Goal: Transaction & Acquisition: Book appointment/travel/reservation

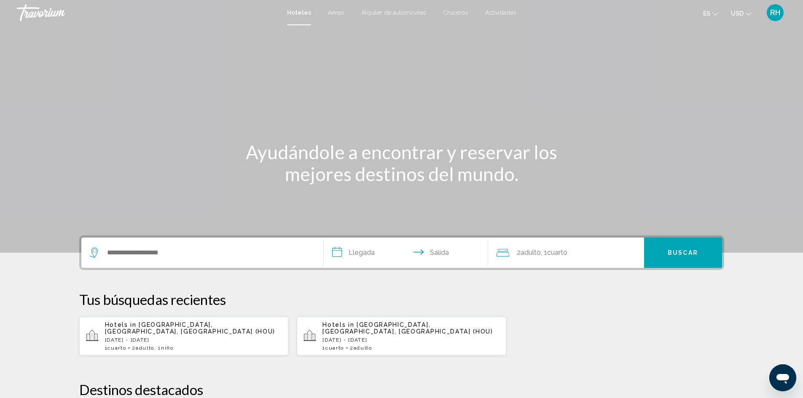
click at [225, 266] on div "1 Cuarto habitaciones 2 Adulto Adulto , 1 Niño Niños" at bounding box center [193, 348] width 177 height 6
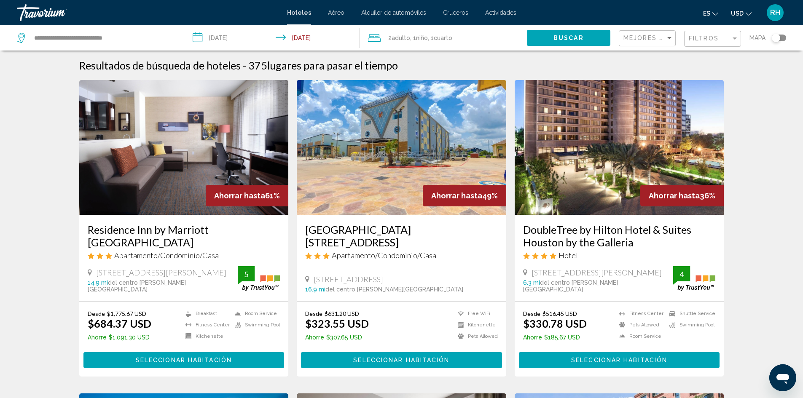
click at [569, 37] on div "Toggle map" at bounding box center [775, 38] width 8 height 8
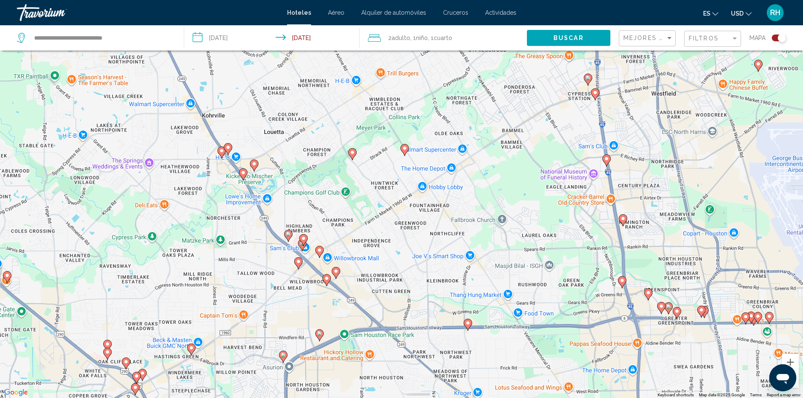
click at [254, 163] on image "Main content" at bounding box center [254, 163] width 5 height 5
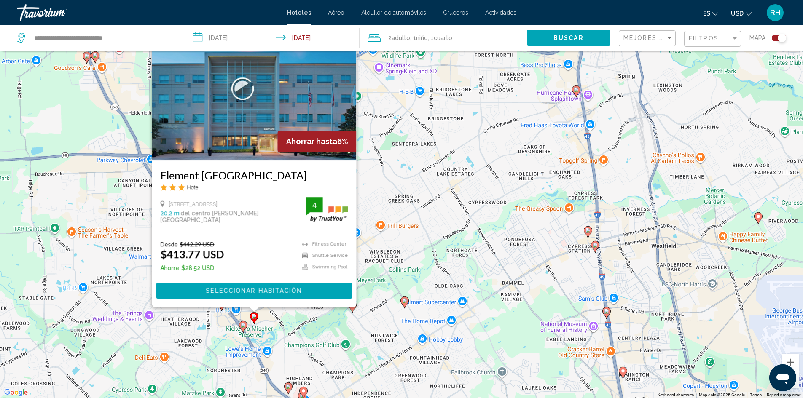
click at [241, 266] on icon "Main content" at bounding box center [243, 326] width 8 height 11
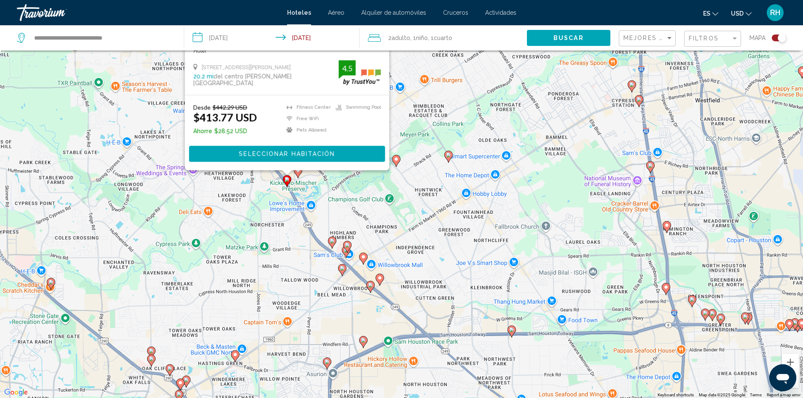
drag, startPoint x: 289, startPoint y: 339, endPoint x: 337, endPoint y: 184, distance: 162.7
click at [337, 184] on div "To activate drag with keyboard, press Alt + Enter. Once in keyboard drag state,…" at bounding box center [401, 199] width 803 height 398
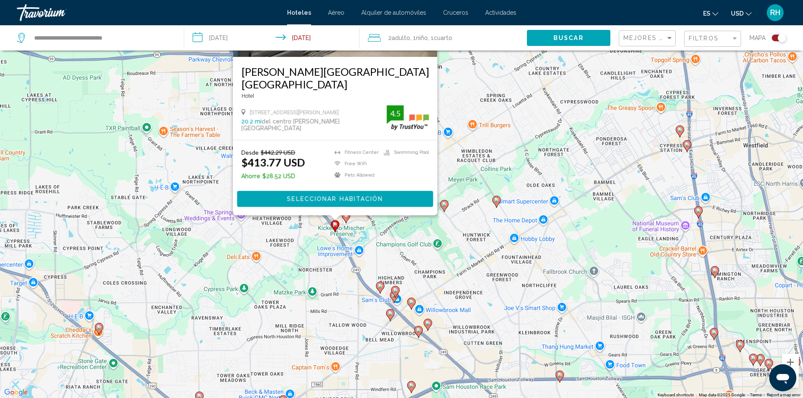
drag, startPoint x: 287, startPoint y: 212, endPoint x: 292, endPoint y: 250, distance: 38.3
click at [329, 262] on div "To activate drag with keyboard, press Alt + Enter. Once in keyboard drag state,…" at bounding box center [401, 199] width 803 height 398
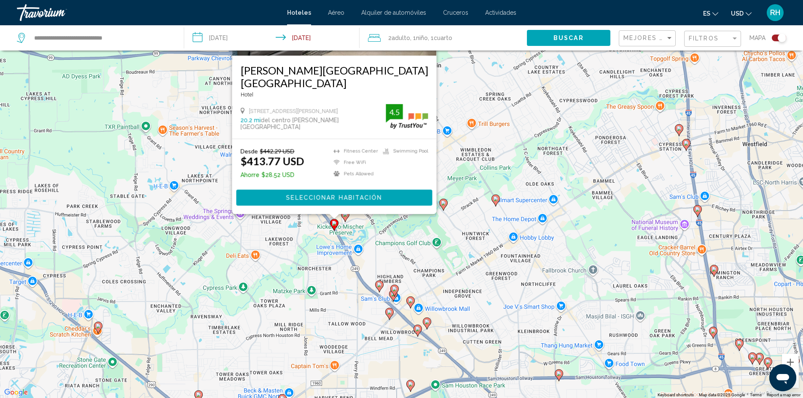
click at [291, 249] on div "To activate drag with keyboard, press Alt + Enter. Once in keyboard drag state,…" at bounding box center [401, 199] width 803 height 398
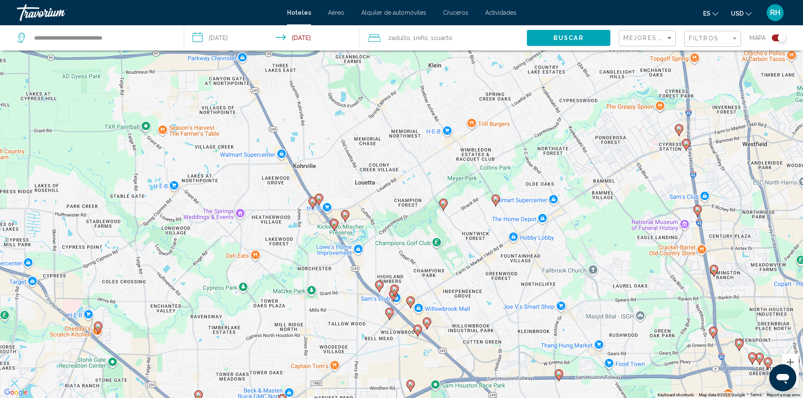
click at [311, 201] on image "Main content" at bounding box center [312, 201] width 5 height 5
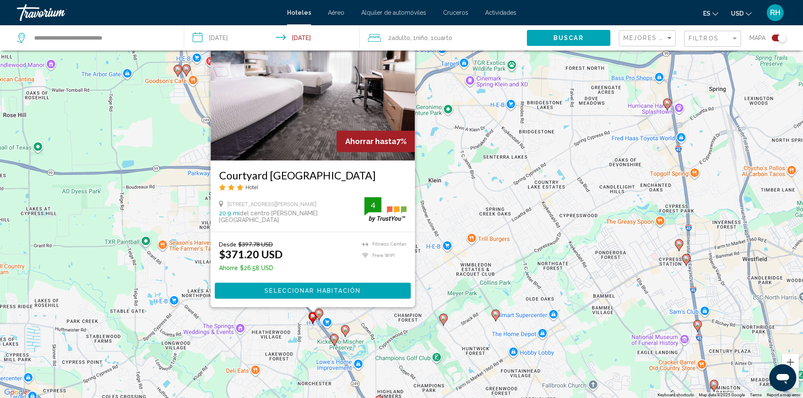
click at [318, 266] on image "Main content" at bounding box center [318, 312] width 5 height 5
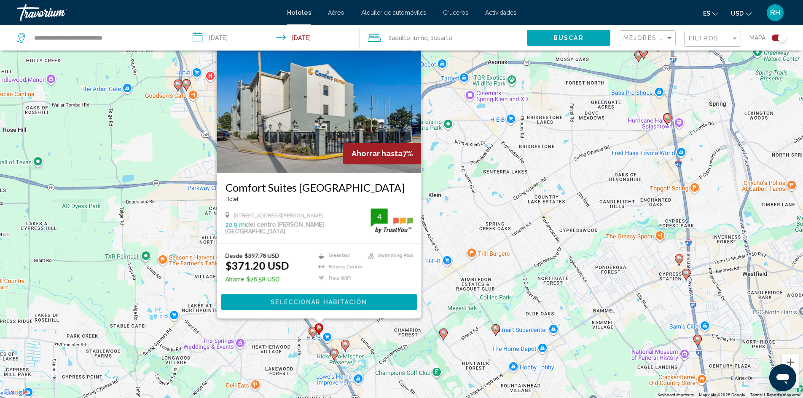
click at [304, 266] on div "To activate drag with keyboard, press Alt + Enter. Once in keyboard drag state,…" at bounding box center [401, 199] width 803 height 398
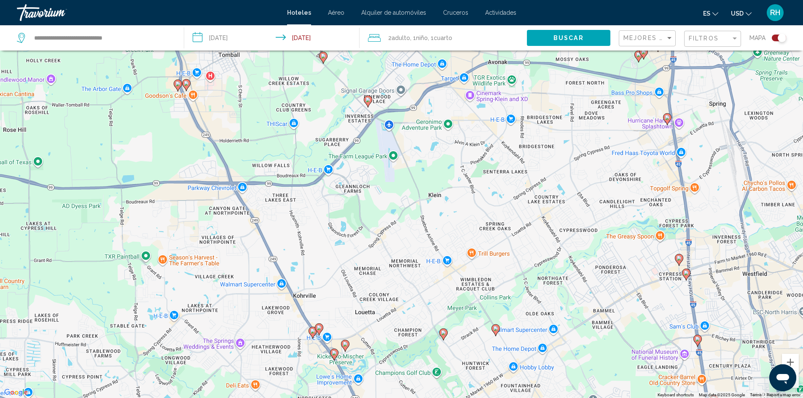
click at [312, 266] on icon "Main content" at bounding box center [312, 332] width 8 height 11
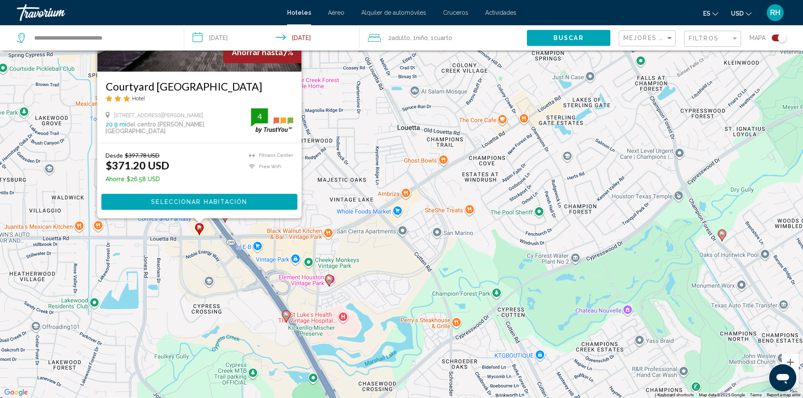
drag, startPoint x: 308, startPoint y: 342, endPoint x: 158, endPoint y: 263, distance: 169.4
click at [161, 266] on div "To activate drag with keyboard, press Alt + Enter. Once in keyboard drag state,…" at bounding box center [401, 199] width 803 height 398
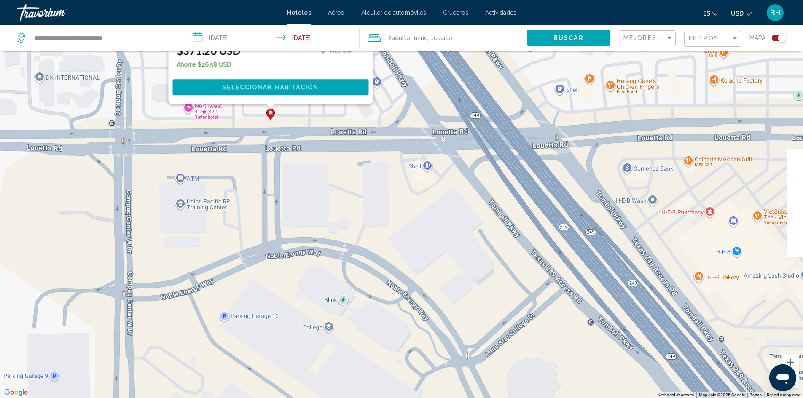
drag, startPoint x: 309, startPoint y: 153, endPoint x: 240, endPoint y: 301, distance: 163.2
click at [240, 266] on div "To activate drag with keyboard, press Alt + Enter. Once in keyboard drag state,…" at bounding box center [401, 199] width 803 height 398
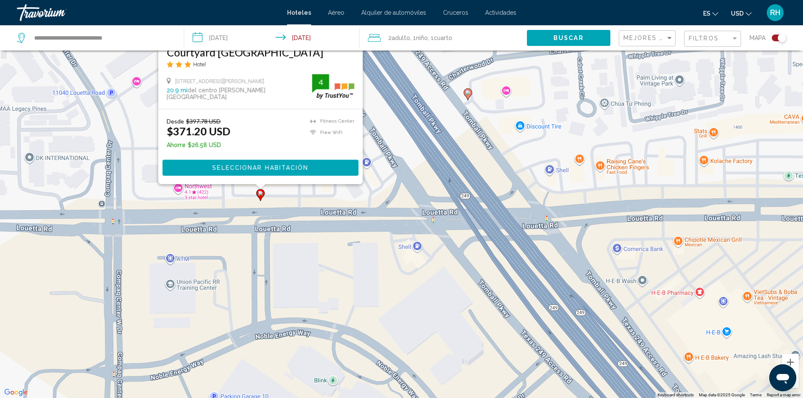
drag, startPoint x: 273, startPoint y: 191, endPoint x: 257, endPoint y: 288, distance: 98.2
click at [257, 266] on div "To activate drag with keyboard, press Alt + Enter. Once in keyboard drag state,…" at bounding box center [401, 199] width 803 height 398
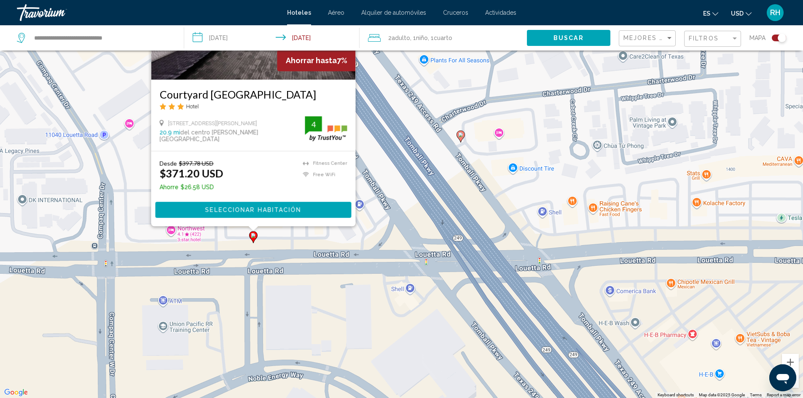
click at [407, 135] on div "To activate drag with keyboard, press Alt + Enter. Once in keyboard drag state,…" at bounding box center [401, 199] width 803 height 398
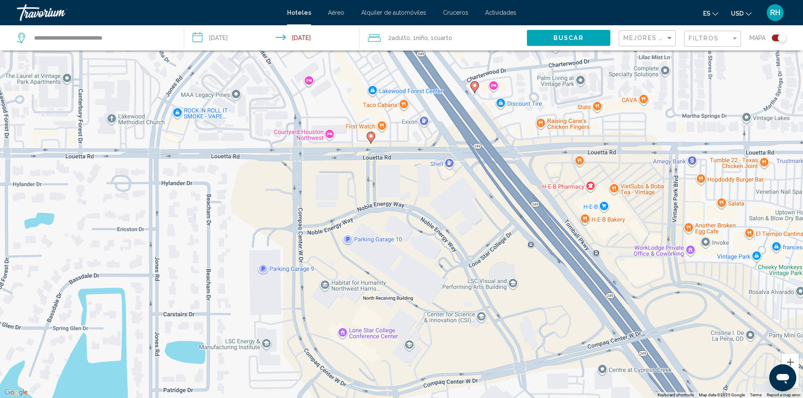
drag, startPoint x: 365, startPoint y: 145, endPoint x: 370, endPoint y: 158, distance: 14.4
click at [370, 158] on div "To activate drag with keyboard, press Alt + Enter. Once in keyboard drag state,…" at bounding box center [401, 199] width 803 height 398
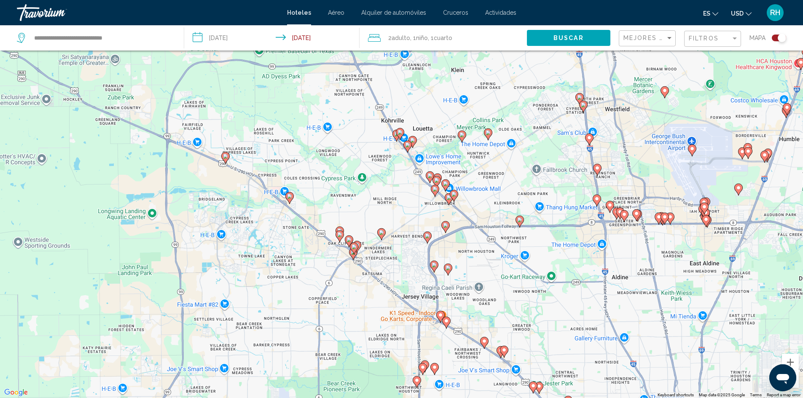
click at [569, 140] on icon "Main content" at bounding box center [589, 139] width 8 height 11
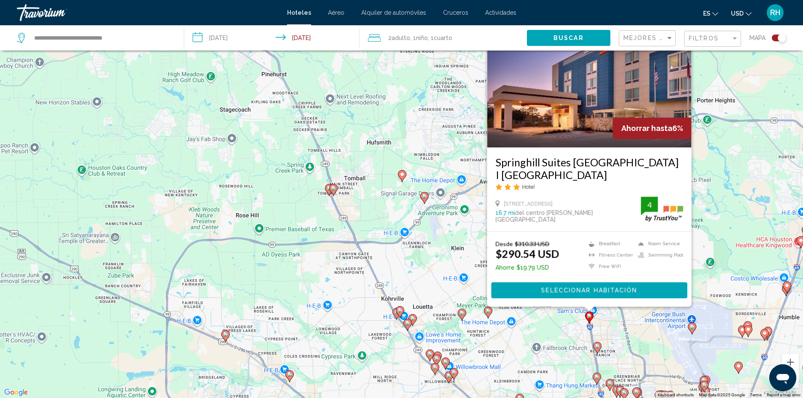
click at [542, 266] on div "To activate drag with keyboard, press Alt + Enter. Once in keyboard drag state,…" at bounding box center [401, 199] width 803 height 398
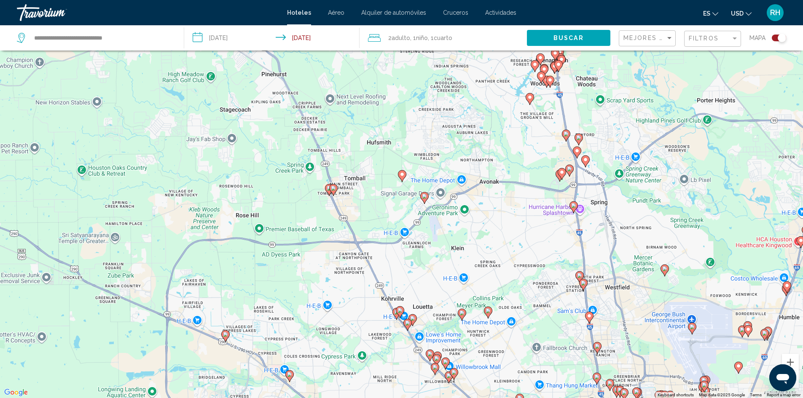
click at [569, 266] on g "Main content" at bounding box center [579, 277] width 8 height 12
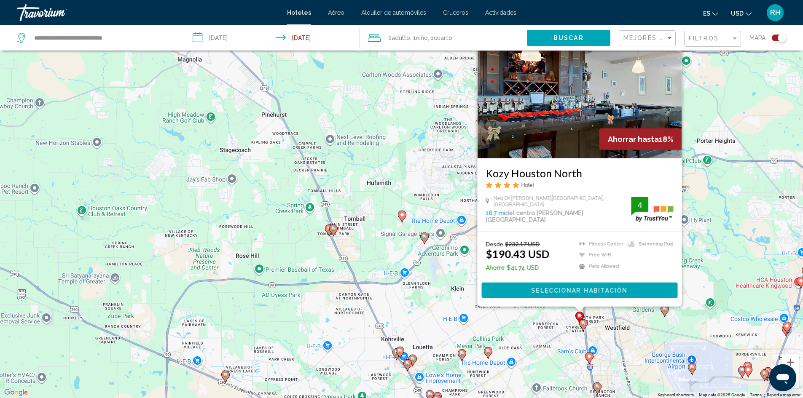
click at [569, 266] on button "Seleccionar habitación" at bounding box center [579, 290] width 196 height 16
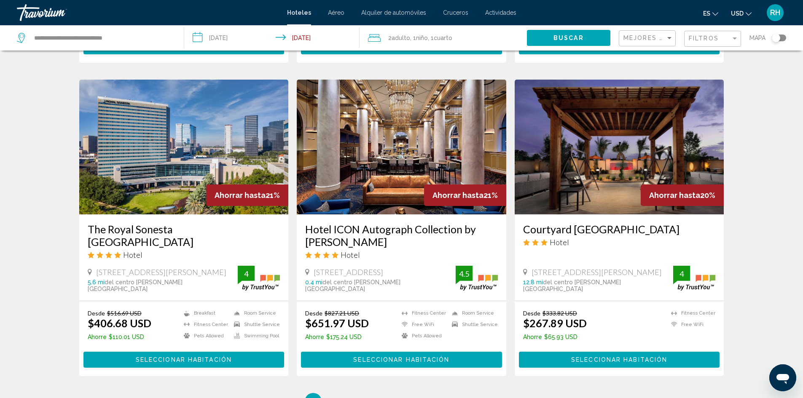
scroll to position [1029, 0]
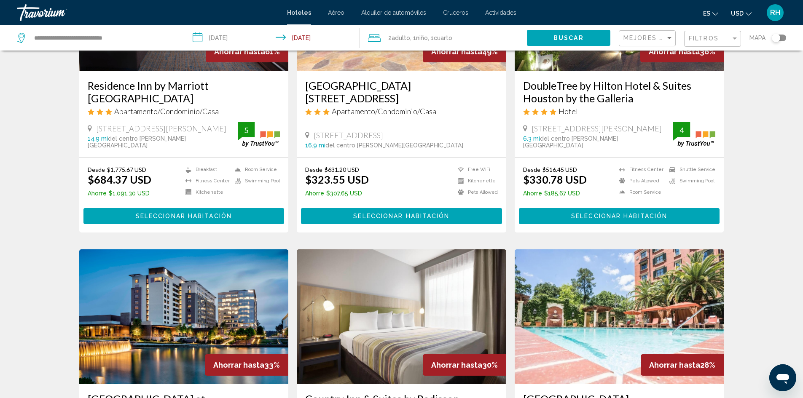
drag, startPoint x: 776, startPoint y: 37, endPoint x: 763, endPoint y: 42, distance: 12.9
click at [569, 38] on div "Toggle map" at bounding box center [775, 38] width 8 height 8
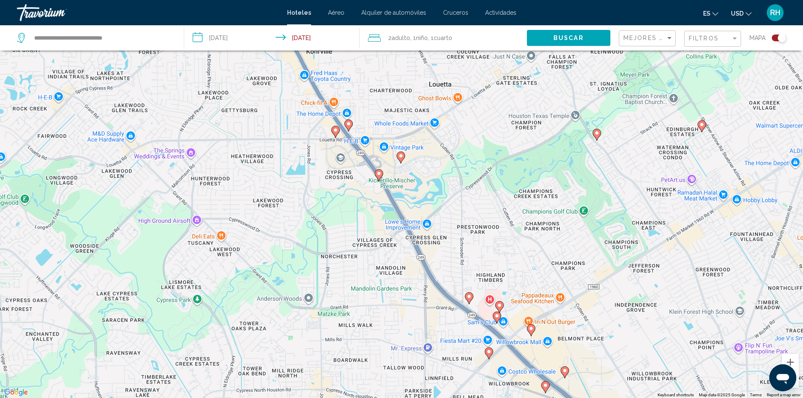
click at [382, 174] on icon "Main content" at bounding box center [379, 174] width 8 height 11
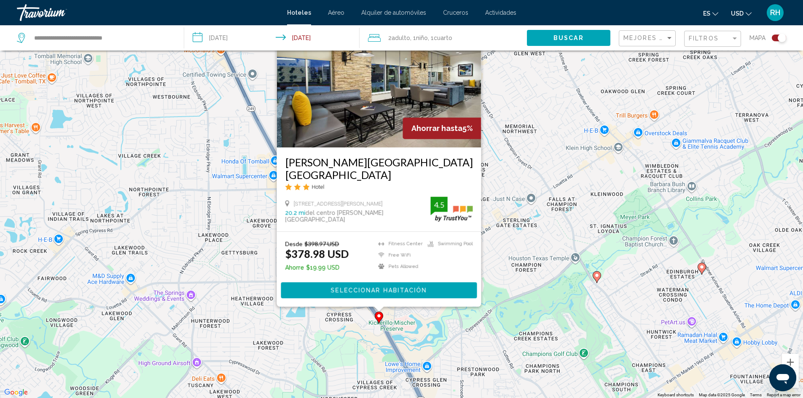
click at [369, 128] on img "Main content" at bounding box center [378, 80] width 204 height 135
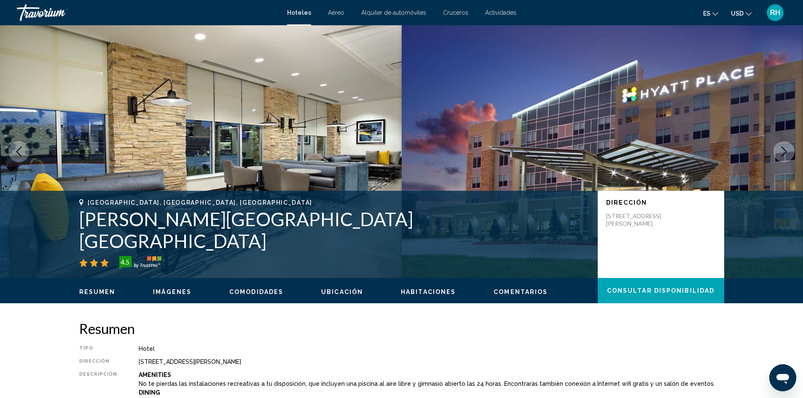
click at [569, 148] on icon "Next image" at bounding box center [784, 152] width 10 height 10
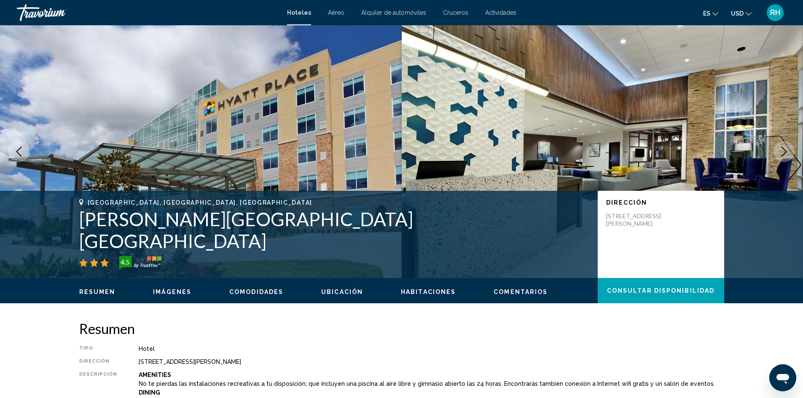
drag, startPoint x: 782, startPoint y: 151, endPoint x: 603, endPoint y: 263, distance: 211.4
drag, startPoint x: 603, startPoint y: 263, endPoint x: 782, endPoint y: 144, distance: 215.3
click at [569, 144] on button "Next image" at bounding box center [783, 151] width 21 height 21
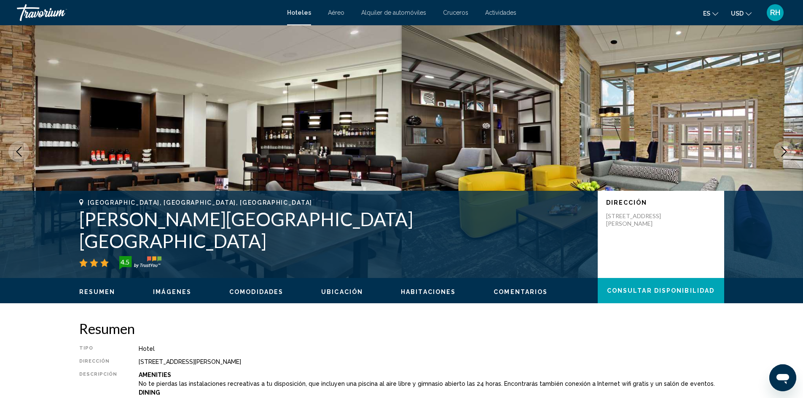
click at [569, 150] on icon "Next image" at bounding box center [784, 152] width 10 height 10
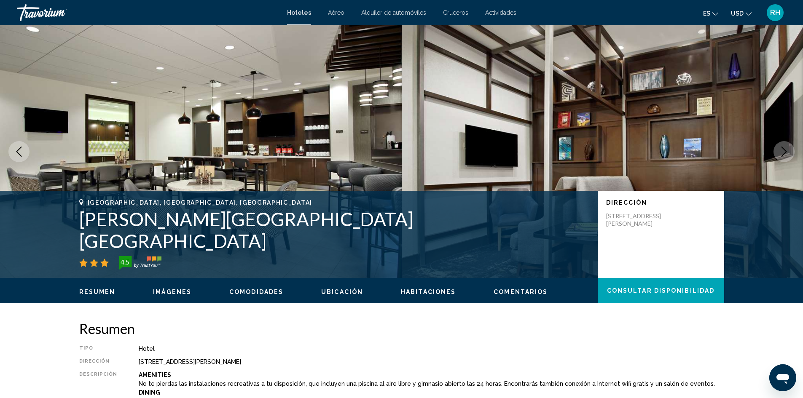
click at [569, 147] on icon "Next image" at bounding box center [784, 152] width 10 height 10
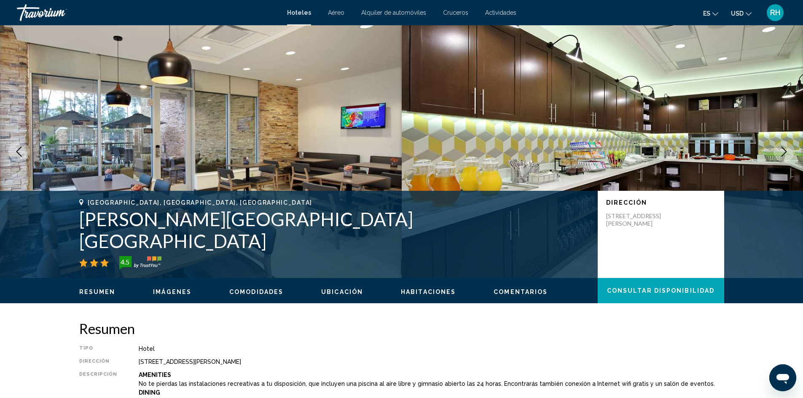
click at [569, 146] on button "Next image" at bounding box center [783, 151] width 21 height 21
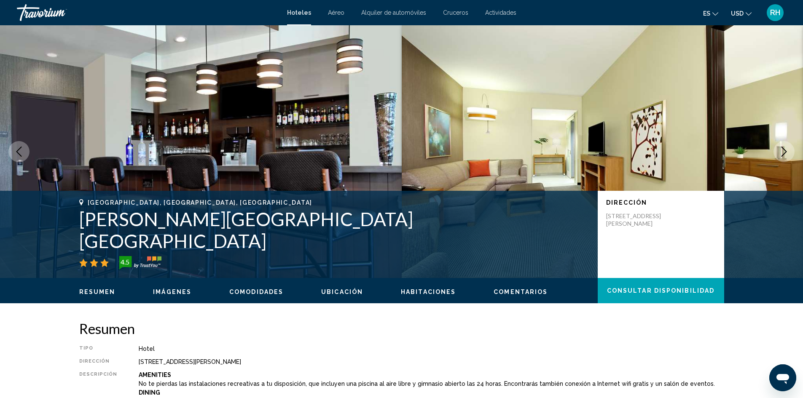
click at [569, 146] on button "Next image" at bounding box center [783, 151] width 21 height 21
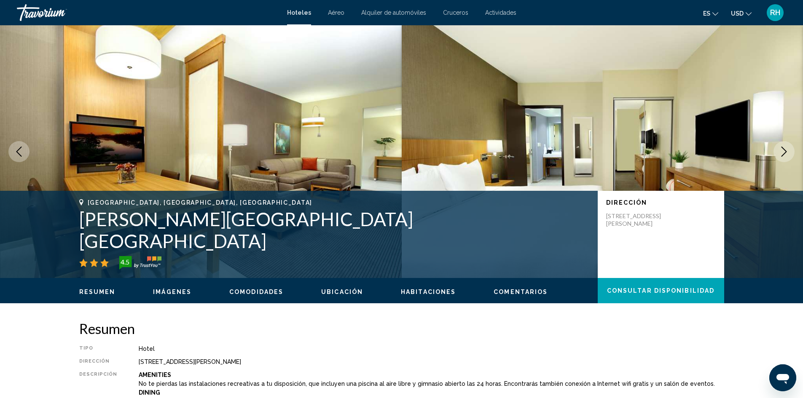
click at [569, 146] on button "Next image" at bounding box center [783, 151] width 21 height 21
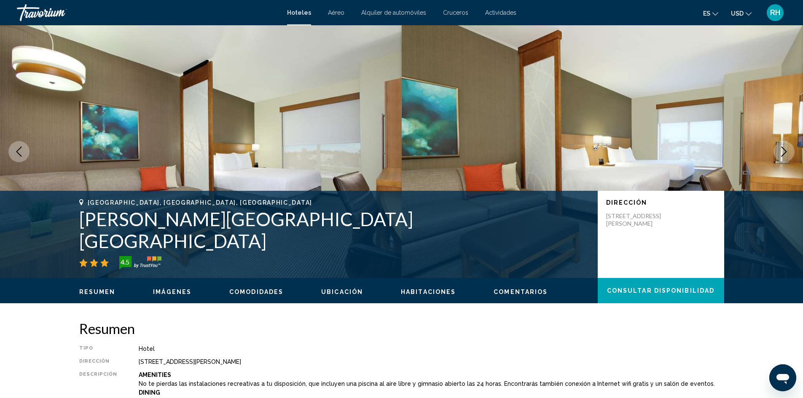
click at [569, 146] on button "Next image" at bounding box center [783, 151] width 21 height 21
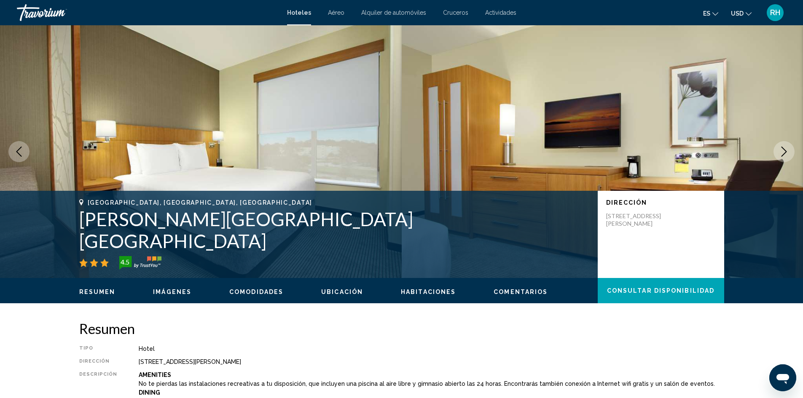
click at [569, 146] on button "Next image" at bounding box center [783, 151] width 21 height 21
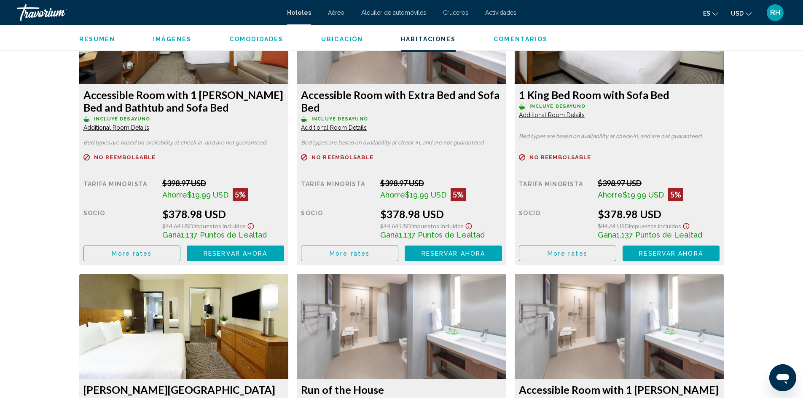
scroll to position [1222, 0]
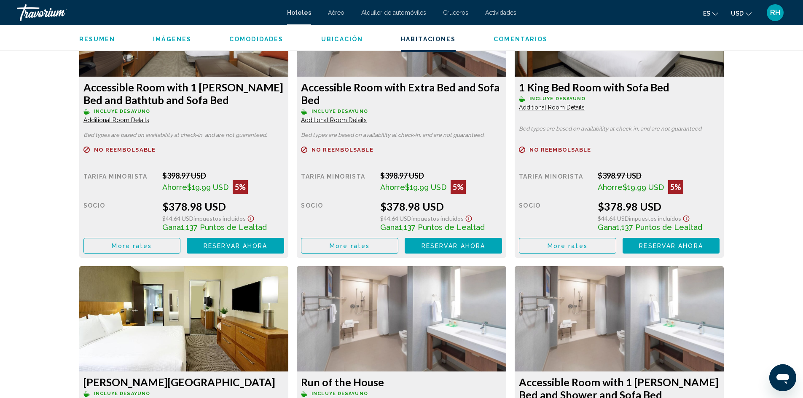
click at [213, 244] on span "Reservar ahora" at bounding box center [235, 246] width 64 height 7
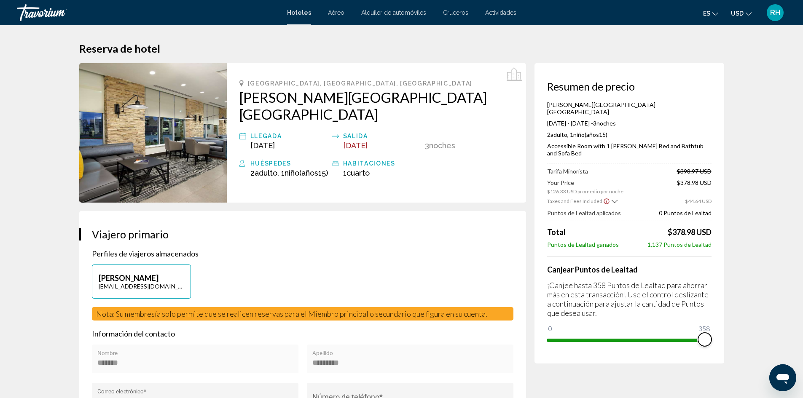
drag, startPoint x: 572, startPoint y: 309, endPoint x: 808, endPoint y: 257, distance: 241.9
click at [569, 257] on html "Saltar al contenido principal Hoteles Aéreo Alquiler de automóviles Cruceros Ac…" at bounding box center [401, 199] width 803 height 398
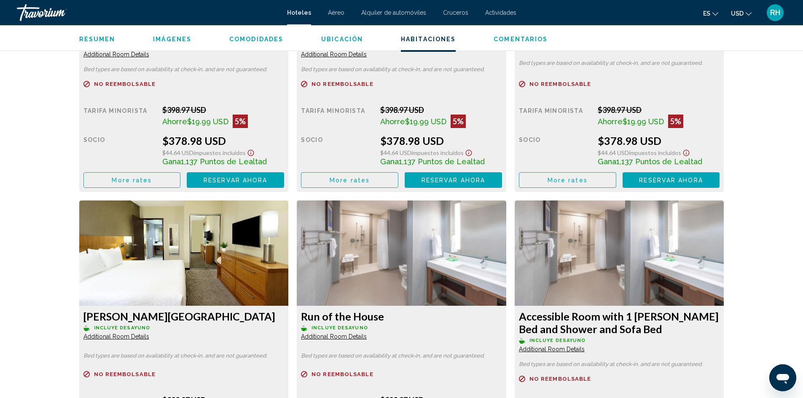
scroll to position [1295, 0]
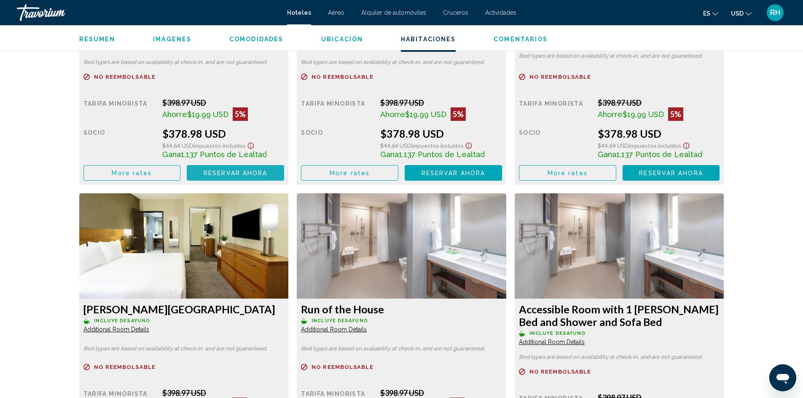
click at [232, 171] on span "Reservar ahora" at bounding box center [235, 173] width 64 height 7
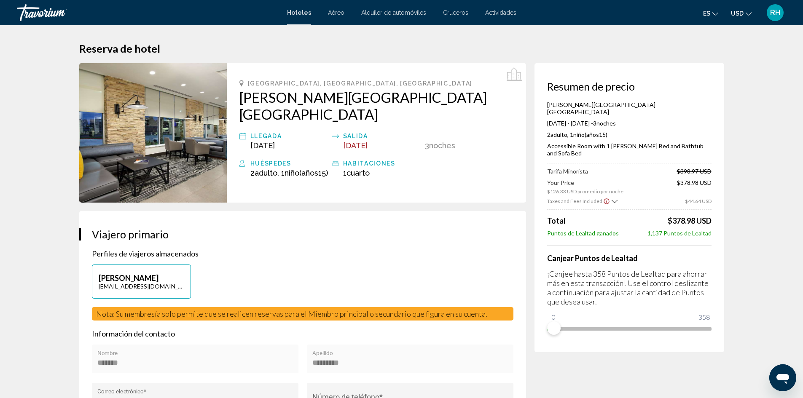
click at [569, 198] on icon "Show Taxes and Fees breakdown" at bounding box center [614, 201] width 6 height 7
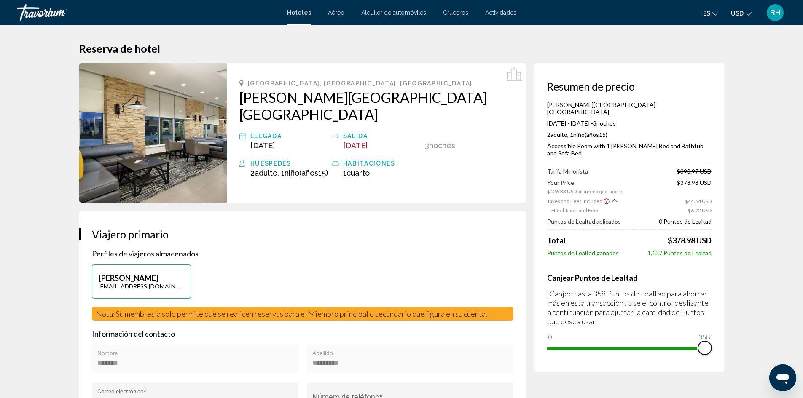
drag, startPoint x: 553, startPoint y: 324, endPoint x: 747, endPoint y: 305, distance: 194.3
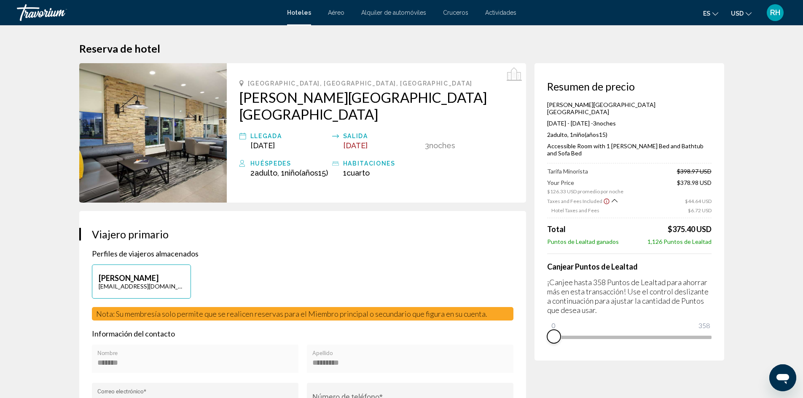
drag, startPoint x: 690, startPoint y: 337, endPoint x: 547, endPoint y: 358, distance: 144.7
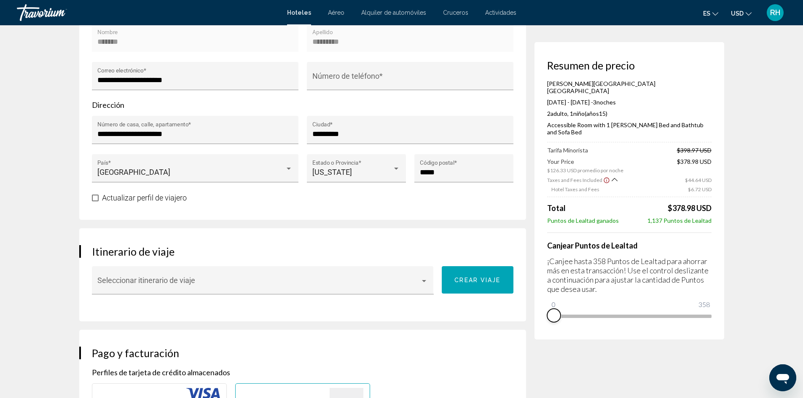
scroll to position [295, 0]
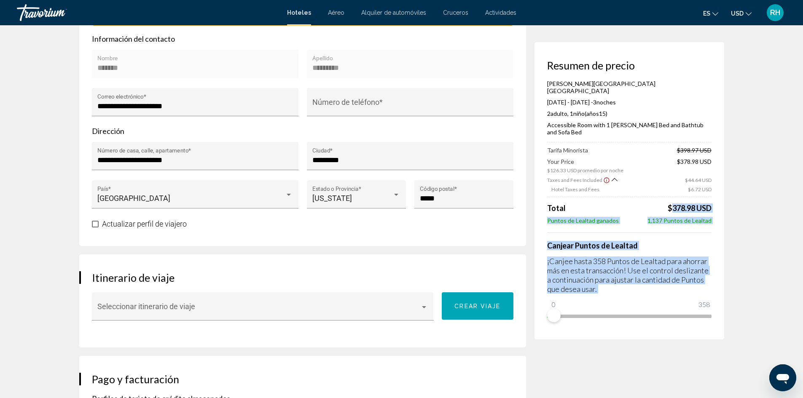
drag, startPoint x: 692, startPoint y: 187, endPoint x: 735, endPoint y: 177, distance: 44.1
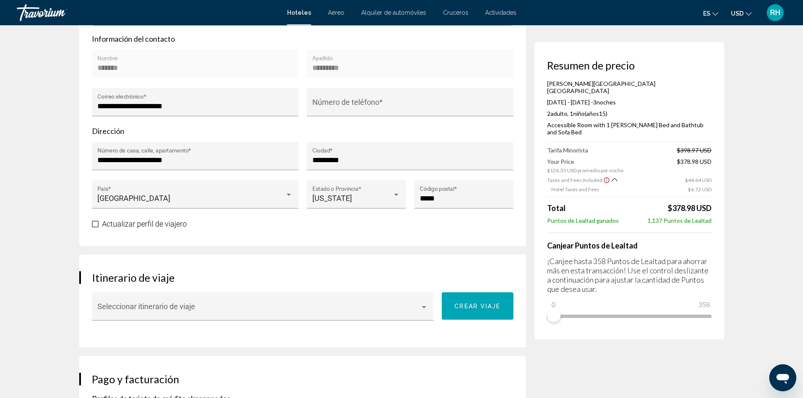
click at [569, 176] on div "Taxes and Fees Included $44.64 USD" at bounding box center [629, 180] width 164 height 8
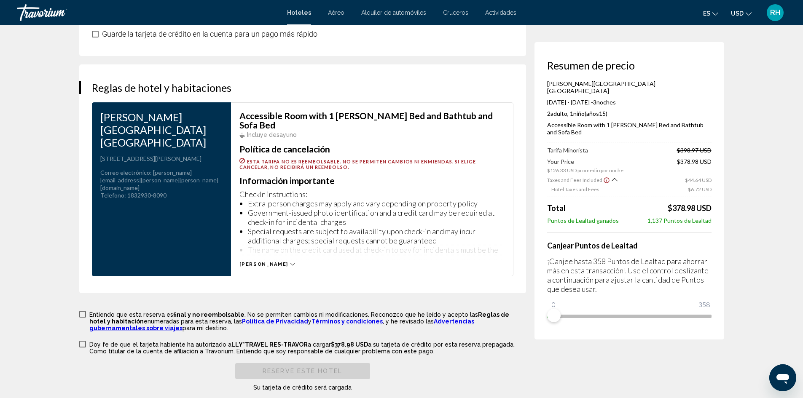
scroll to position [1057, 0]
